Goal: Task Accomplishment & Management: Manage account settings

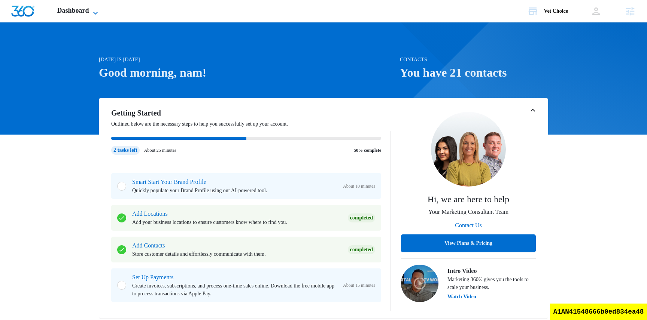
click at [89, 11] on span "Dashboard" at bounding box center [73, 11] width 32 height 8
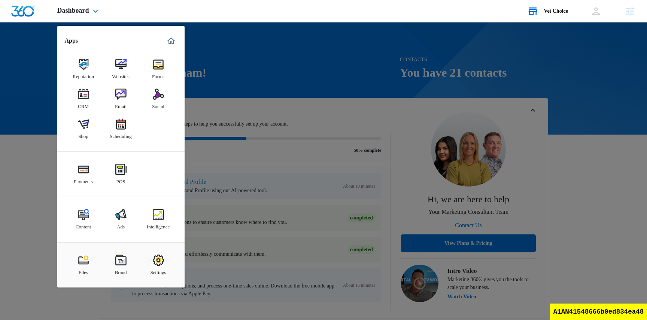
click at [551, 17] on div "Vet Choice Your Accounts View All" at bounding box center [547, 11] width 63 height 22
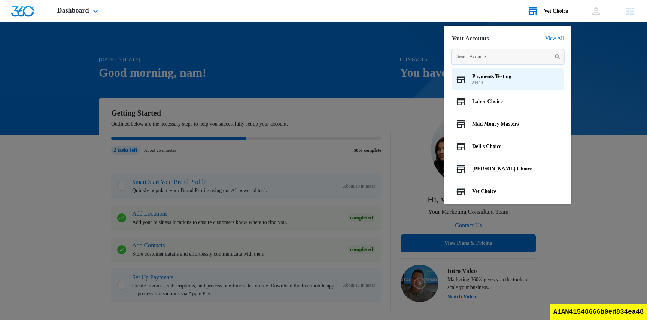
click at [496, 54] on input "text" at bounding box center [507, 56] width 112 height 15
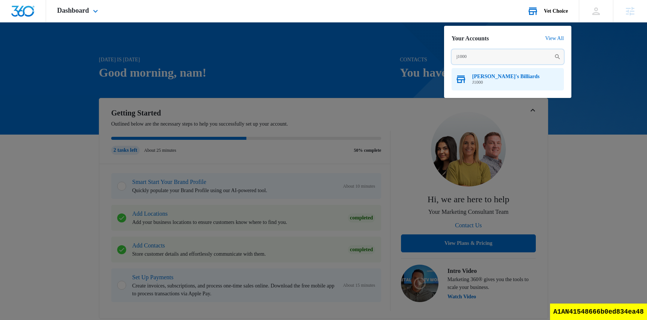
type input "j1000"
click at [487, 75] on span "[PERSON_NAME]'s Billiards" at bounding box center [505, 77] width 67 height 6
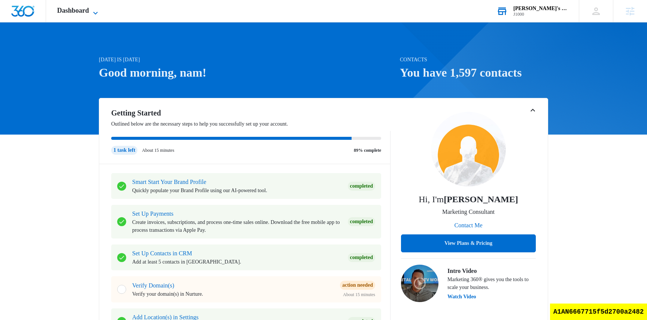
click at [80, 9] on span "Dashboard" at bounding box center [73, 11] width 32 height 8
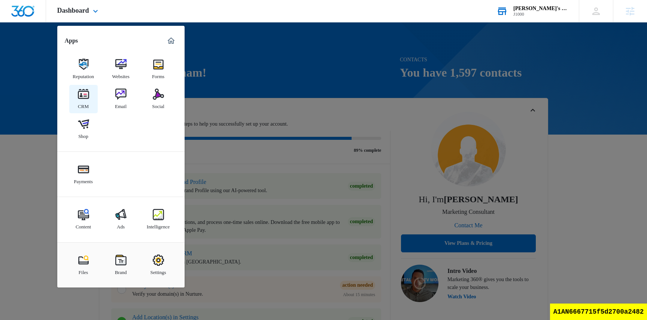
click at [89, 106] on link "CRM" at bounding box center [83, 99] width 28 height 28
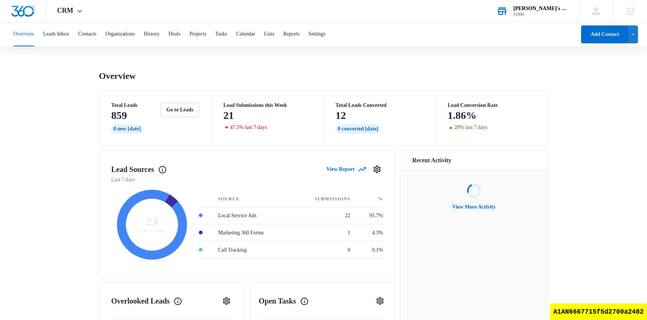
click at [79, 16] on div "CRM Apps Reputation Websites Forms CRM Email Social Shop Payments Content Ads I…" at bounding box center [70, 11] width 49 height 22
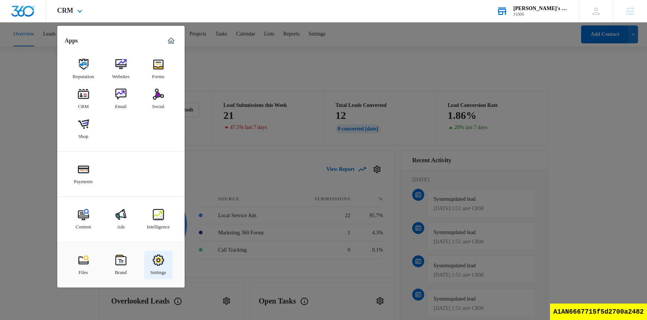
click at [156, 266] on img at bounding box center [158, 260] width 11 height 11
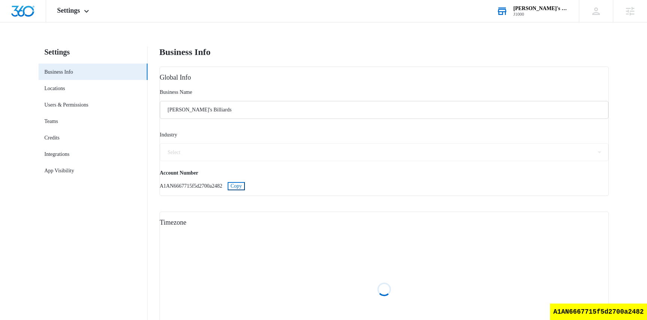
select select "12"
select select "US"
select select "America/Denver"
click at [63, 88] on link "Locations" at bounding box center [55, 89] width 21 height 8
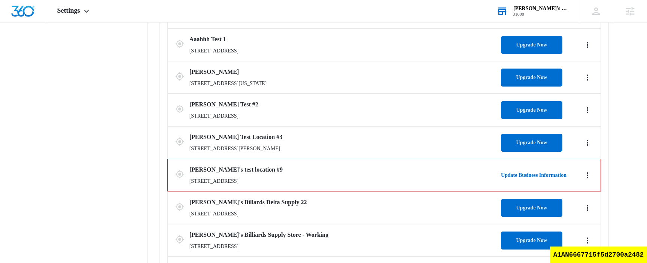
scroll to position [238, 0]
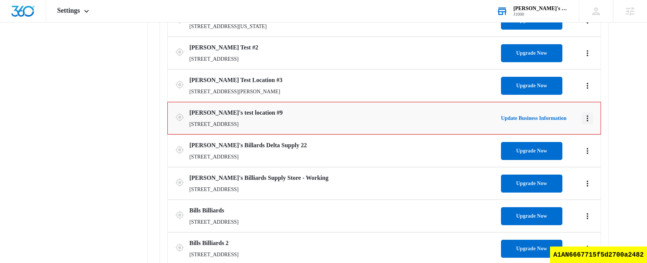
click at [588, 120] on icon "Actions" at bounding box center [587, 118] width 9 height 9
click at [591, 140] on link "Edit" at bounding box center [595, 139] width 9 height 6
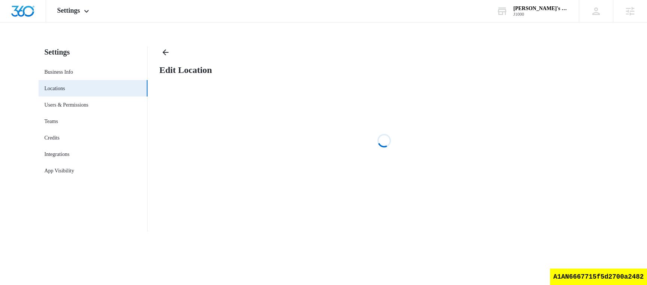
select select "[US_STATE]"
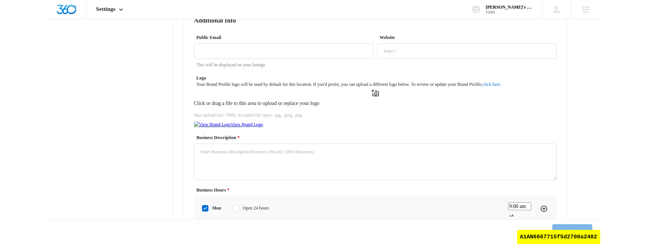
scroll to position [447, 0]
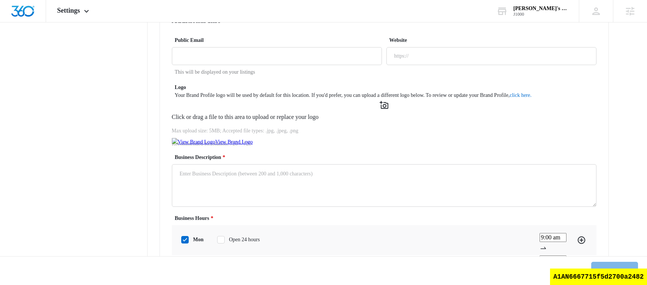
click at [227, 145] on link "View Brand Logo" at bounding box center [233, 142] width 37 height 6
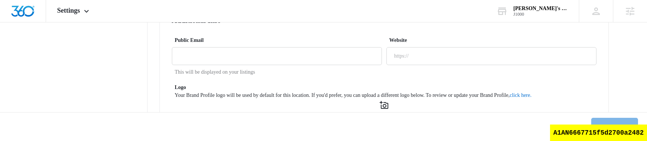
drag, startPoint x: 117, startPoint y: 164, endPoint x: 319, endPoint y: 25, distance: 244.5
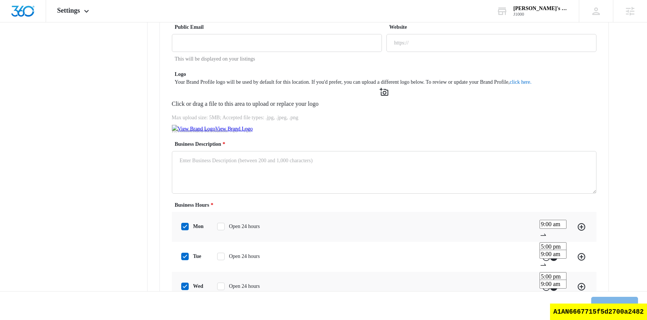
scroll to position [3, 0]
